Goal: Information Seeking & Learning: Learn about a topic

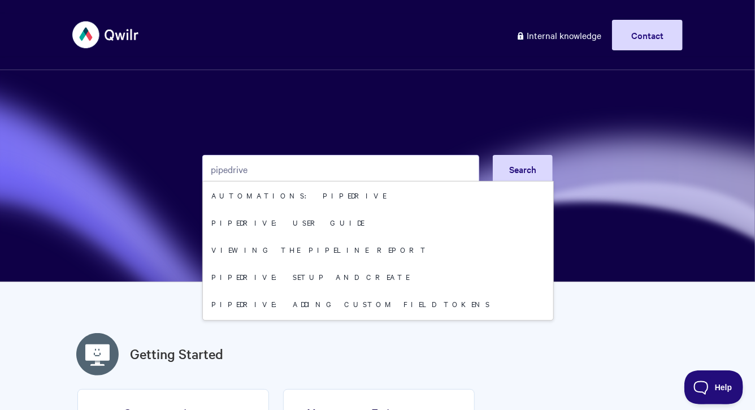
type input "pipedrive"
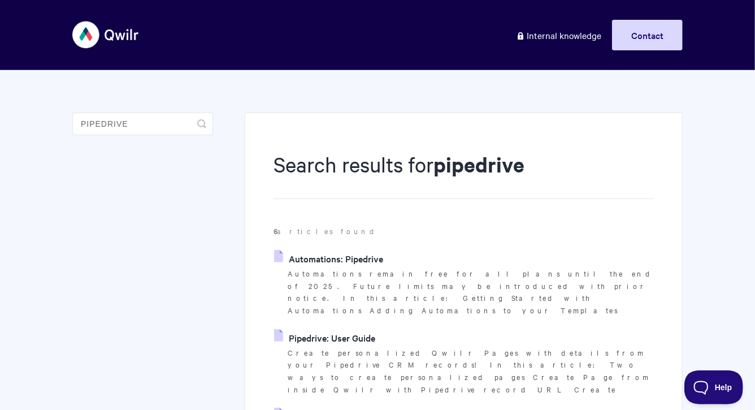
click at [323, 257] on link "Automations: Pipedrive" at bounding box center [328, 258] width 109 height 17
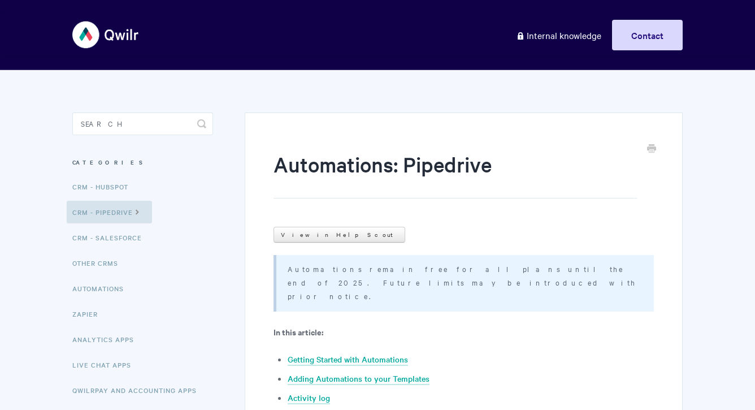
scroll to position [169, 0]
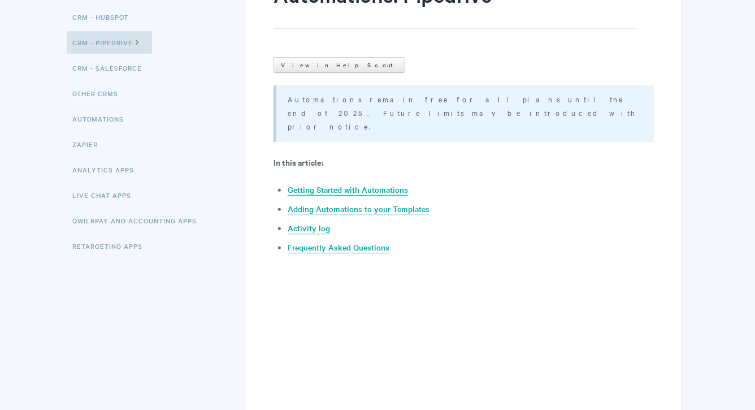
click at [358, 184] on link "Getting Started with Automations" at bounding box center [348, 190] width 120 height 12
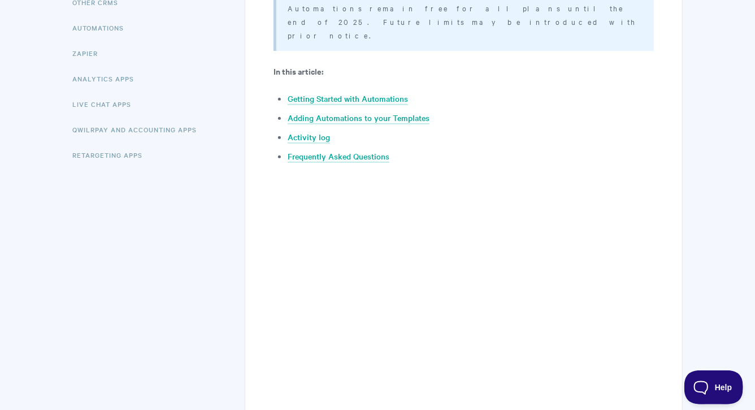
scroll to position [260, 0]
click at [323, 150] on li "Frequently Asked Questions" at bounding box center [471, 157] width 366 height 14
click at [321, 151] on link "Frequently Asked Questions" at bounding box center [339, 157] width 102 height 12
